Goal: Communication & Community: Connect with others

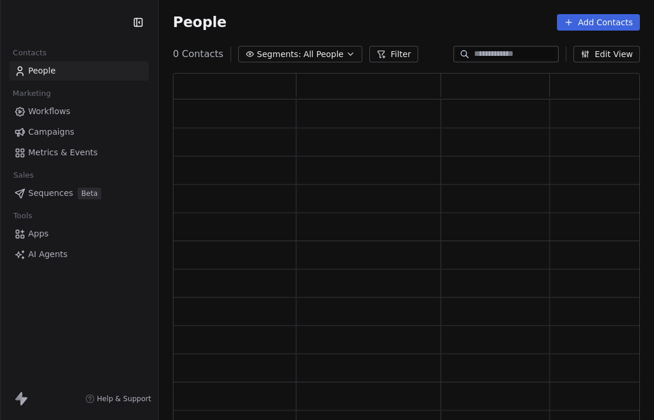
scroll to position [382, 467]
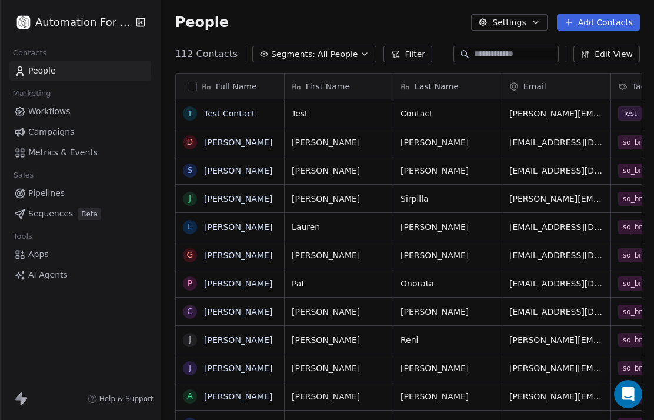
scroll to position [410, 495]
click at [58, 153] on span "Metrics & Events" at bounding box center [62, 152] width 69 height 12
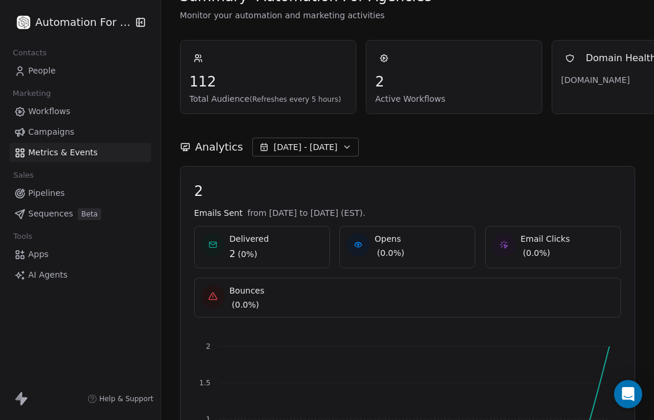
scroll to position [26, 0]
click at [248, 249] on span "( 0% )" at bounding box center [247, 254] width 19 height 12
click at [231, 250] on span "2" at bounding box center [232, 254] width 6 height 14
click at [235, 240] on span "Delivered" at bounding box center [248, 239] width 39 height 12
click at [38, 68] on span "People" at bounding box center [42, 71] width 28 height 12
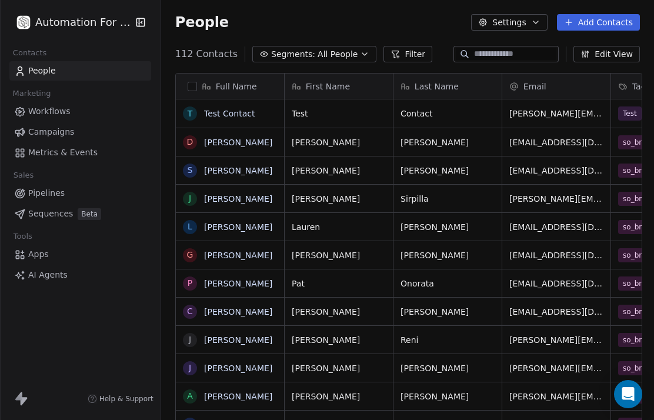
scroll to position [410, 495]
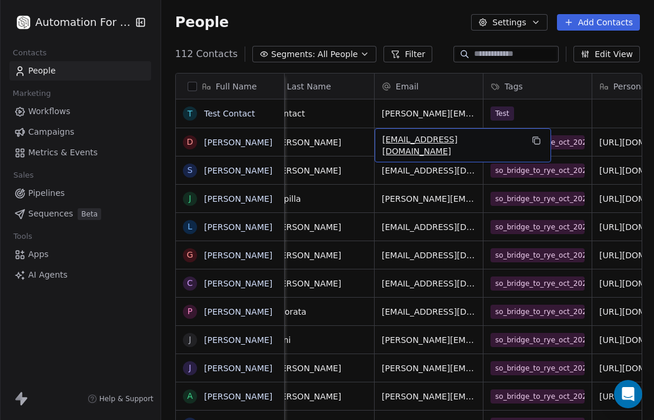
scroll to position [0, 131]
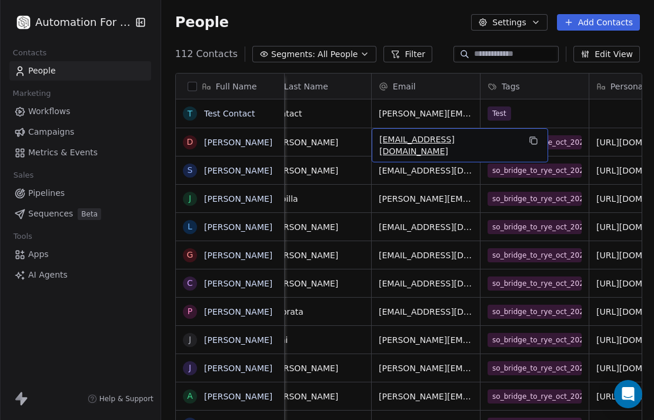
click at [474, 133] on span "[EMAIL_ADDRESS][DOMAIN_NAME]" at bounding box center [449, 145] width 140 height 24
click at [221, 138] on link "[PERSON_NAME]" at bounding box center [238, 142] width 68 height 9
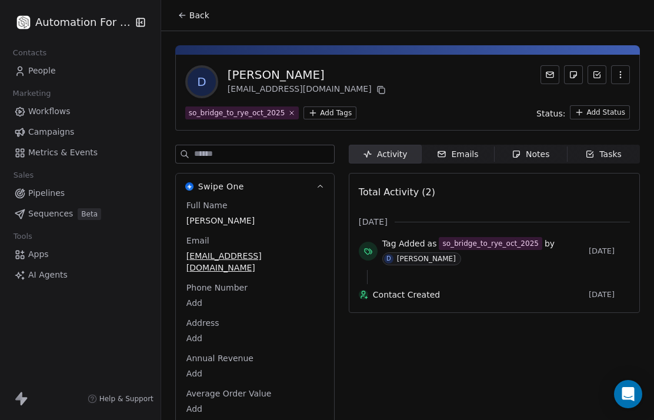
click at [450, 145] on span "Emails Emails" at bounding box center [458, 154] width 73 height 19
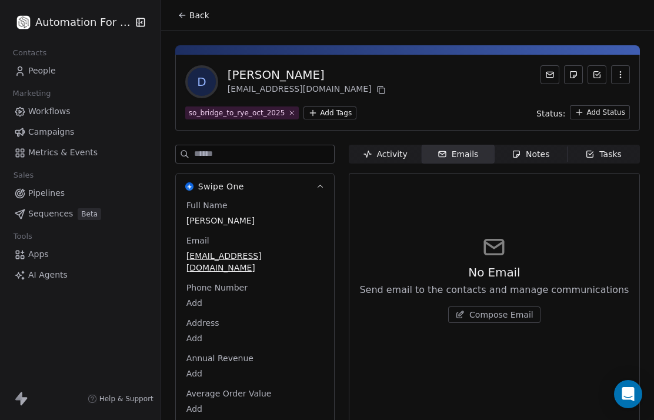
click at [623, 70] on icon "button" at bounding box center [620, 74] width 9 height 9
click at [629, 65] on button "button" at bounding box center [620, 74] width 19 height 19
click at [482, 105] on div "so_bridge_to_rye_oct_2025 Add Tags Status: Add Status" at bounding box center [407, 112] width 445 height 14
click at [553, 70] on icon at bounding box center [549, 74] width 9 height 9
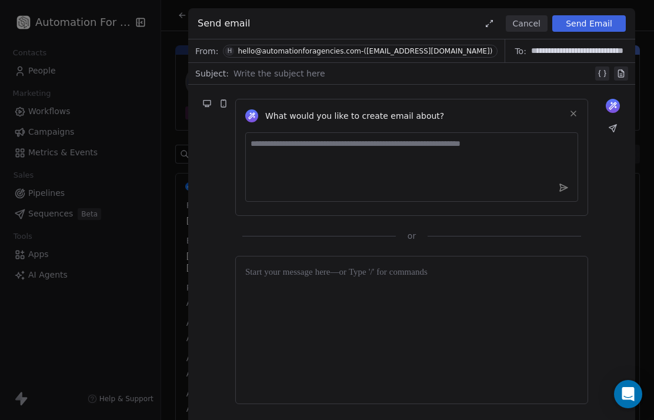
click at [523, 25] on button "Cancel" at bounding box center [527, 23] width 42 height 16
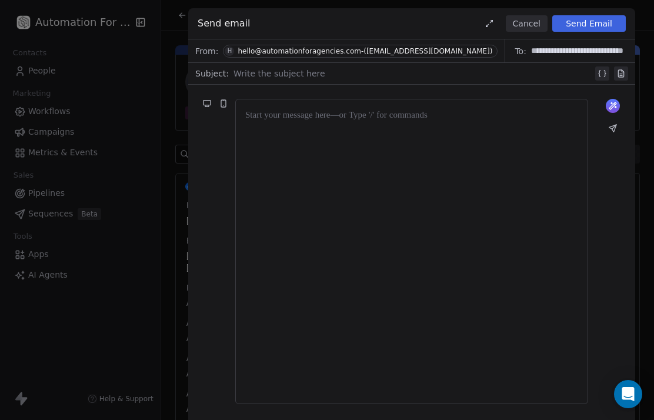
scroll to position [36, 0]
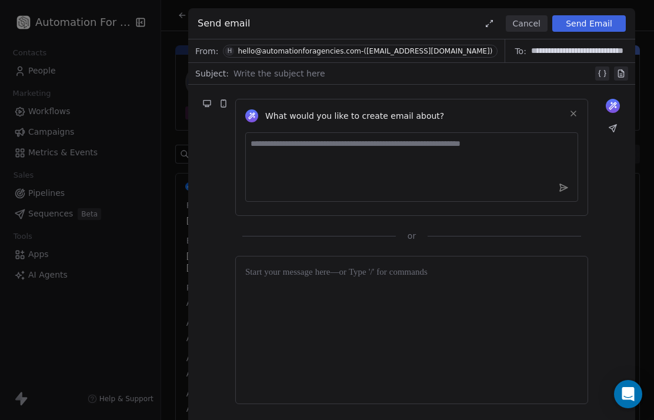
click at [517, 29] on button "Cancel" at bounding box center [527, 23] width 42 height 16
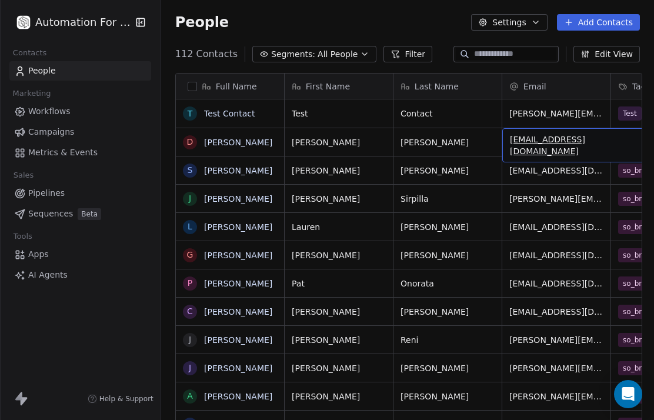
click at [564, 133] on span "[EMAIL_ADDRESS][DOMAIN_NAME]" at bounding box center [580, 145] width 140 height 24
click at [581, 133] on span "[EMAIL_ADDRESS][DOMAIN_NAME]" at bounding box center [580, 145] width 140 height 24
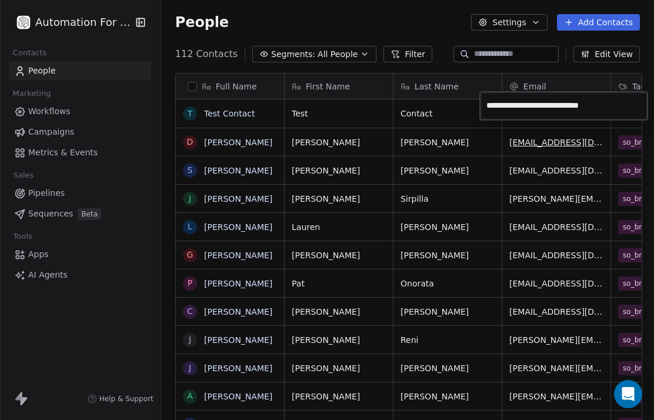
click at [579, 111] on input "**********" at bounding box center [563, 106] width 163 height 24
click at [540, 110] on input "**********" at bounding box center [563, 106] width 163 height 24
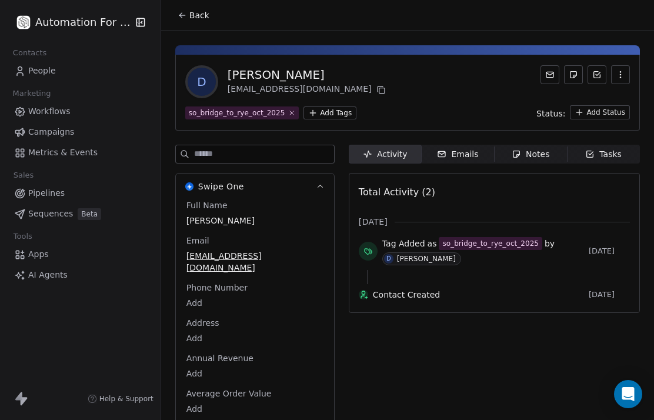
click at [540, 308] on div "Activity Activity Emails Emails Notes Notes Tasks Tasks Total Activity (2) [DAT…" at bounding box center [494, 298] width 291 height 307
